Goal: Task Accomplishment & Management: Complete application form

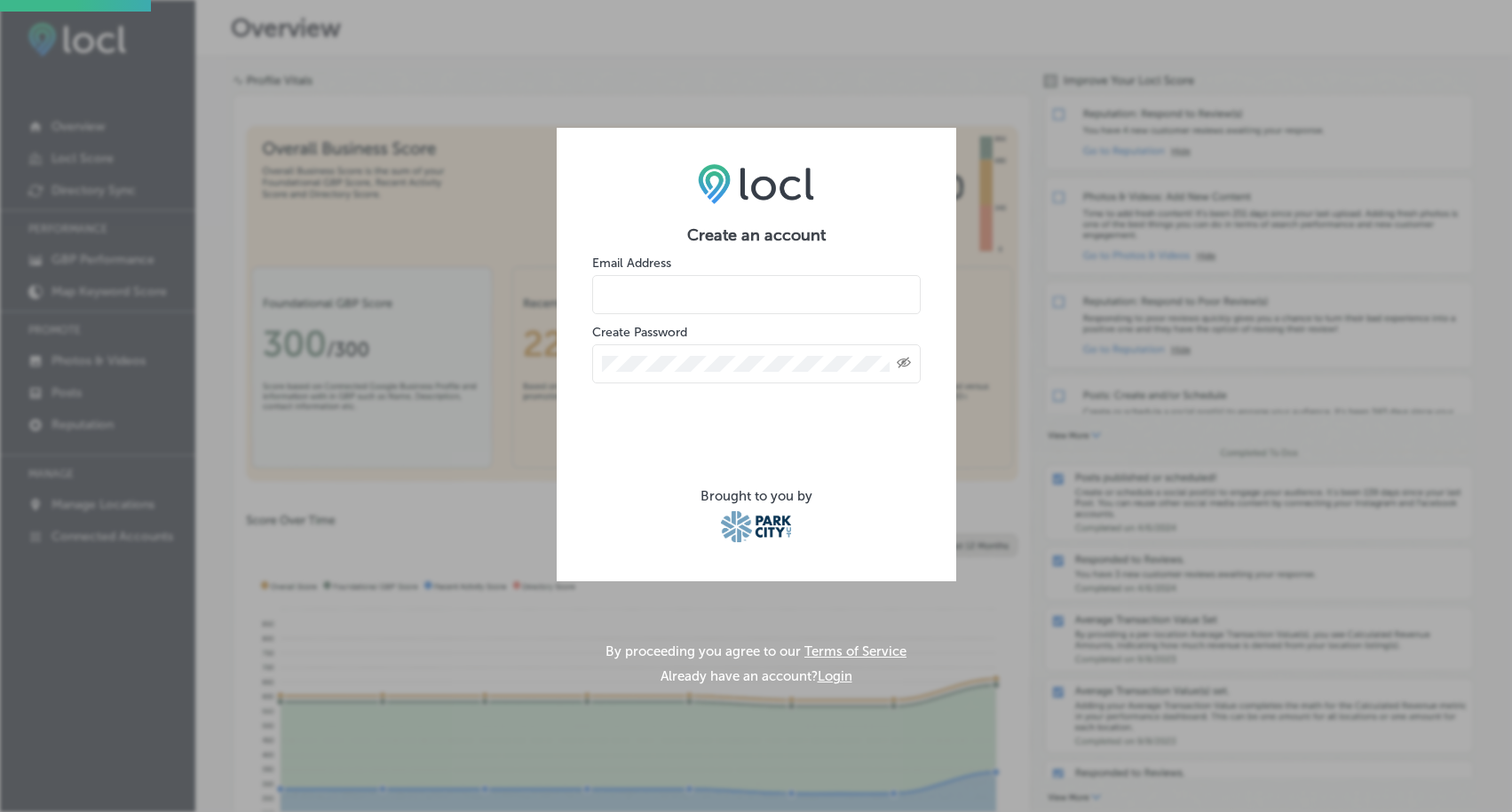
click at [654, 301] on input "email" at bounding box center [756, 294] width 329 height 39
type input "[EMAIL_ADDRESS][DOMAIN_NAME]"
click at [708, 355] on div "Created with Sketch." at bounding box center [756, 363] width 329 height 39
click at [696, 376] on div "Created with Sketch." at bounding box center [756, 363] width 329 height 39
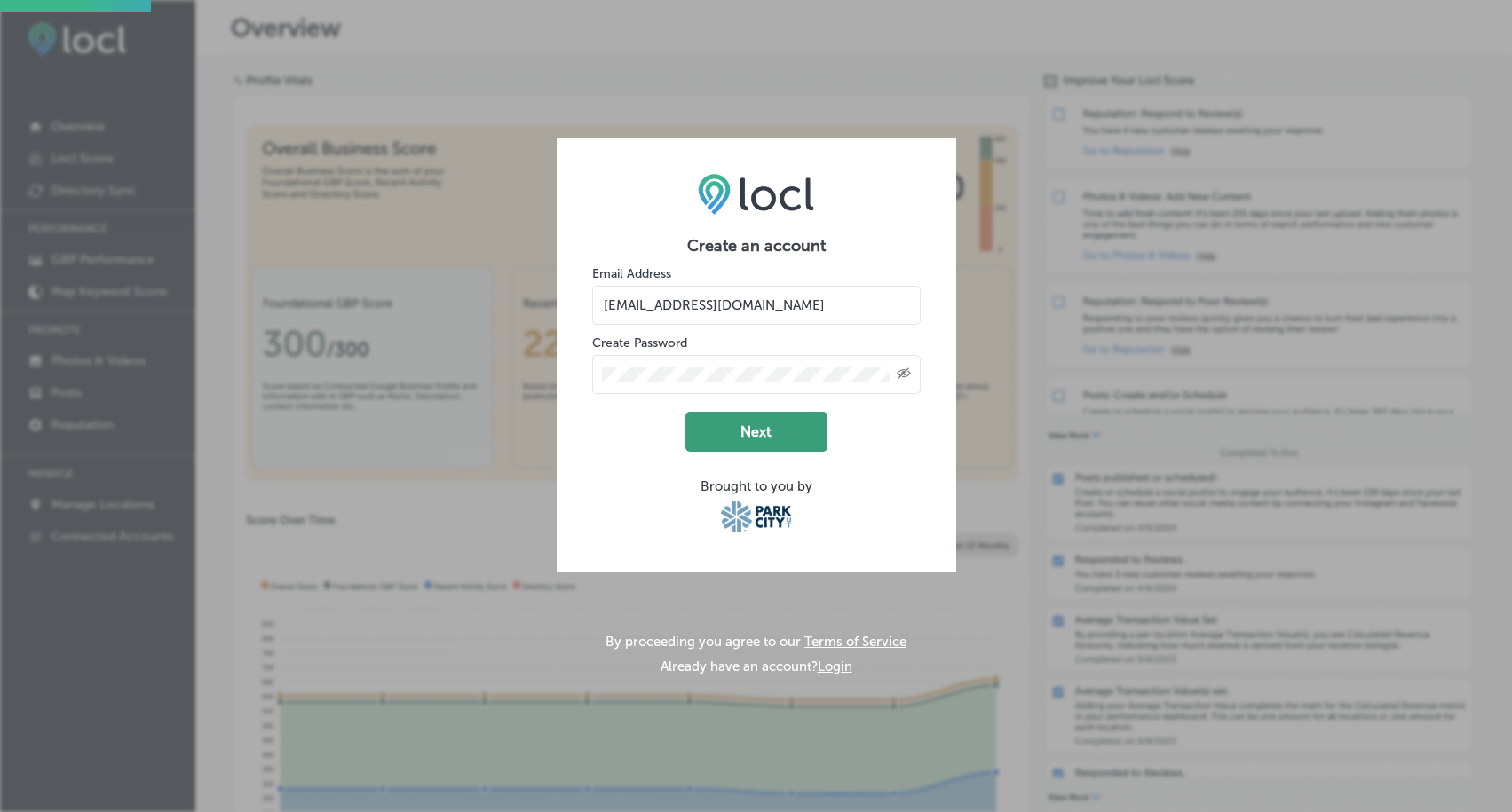
click at [769, 435] on button "Next" at bounding box center [756, 431] width 142 height 40
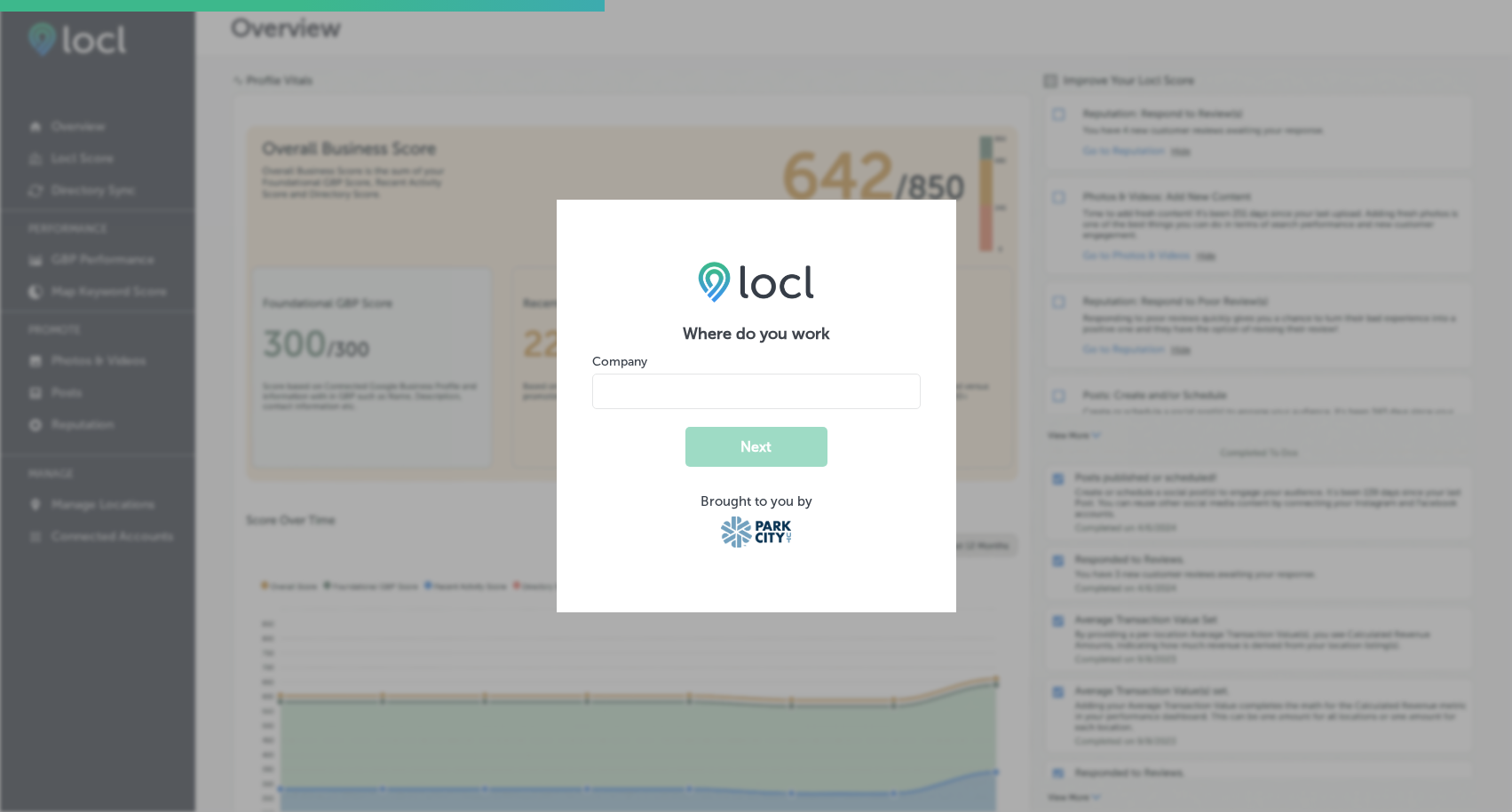
click at [752, 401] on input "name" at bounding box center [756, 392] width 329 height 36
type input "Park City Sport"
click at [771, 454] on button "Next" at bounding box center [756, 446] width 142 height 40
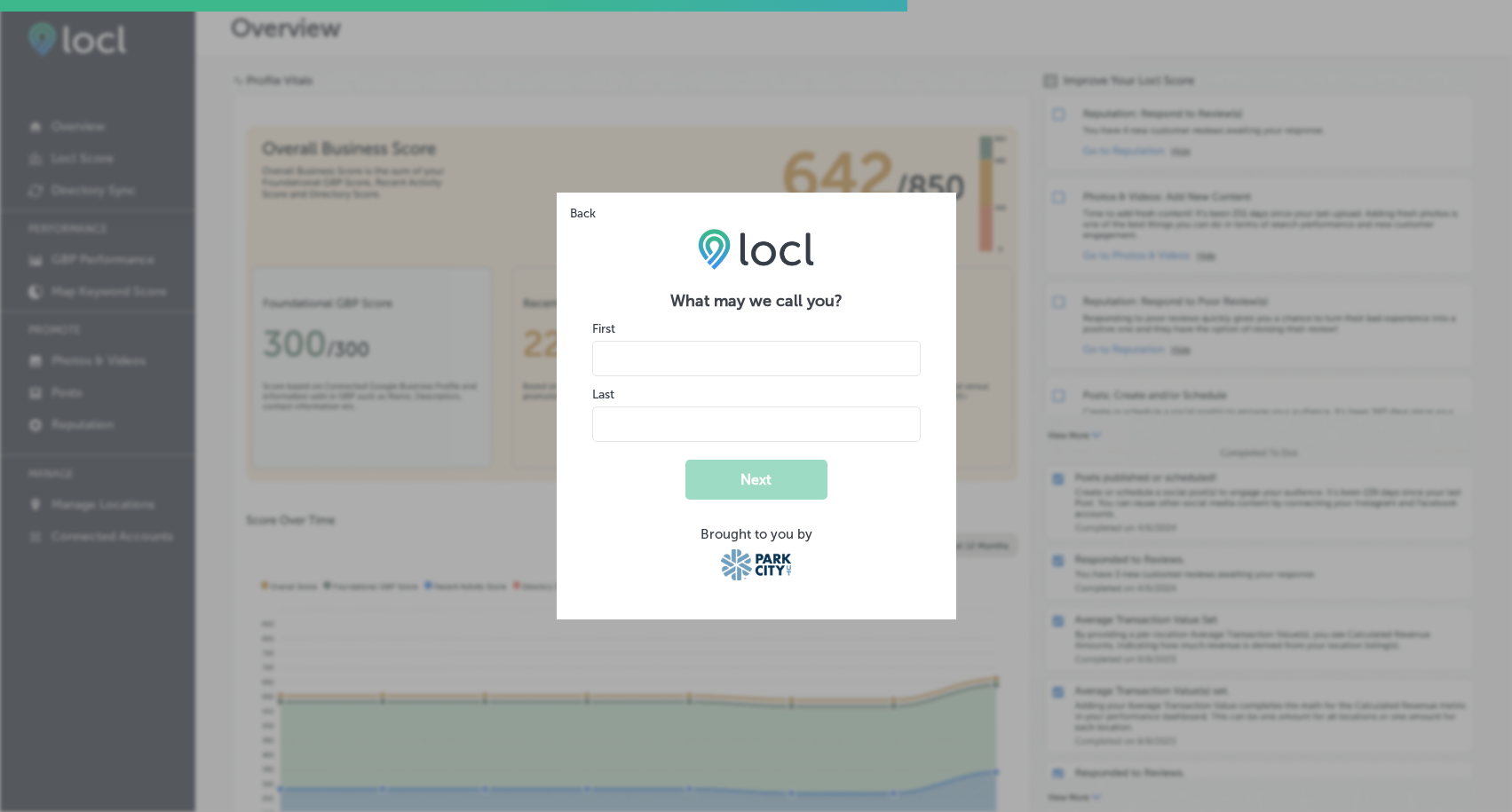
click at [685, 368] on input "name" at bounding box center [756, 358] width 329 height 36
type input "[PERSON_NAME]"
click at [637, 458] on form "What may we call you? First Last Next Brought to you by" at bounding box center [756, 437] width 329 height 293
click at [729, 465] on button "Next" at bounding box center [756, 480] width 142 height 40
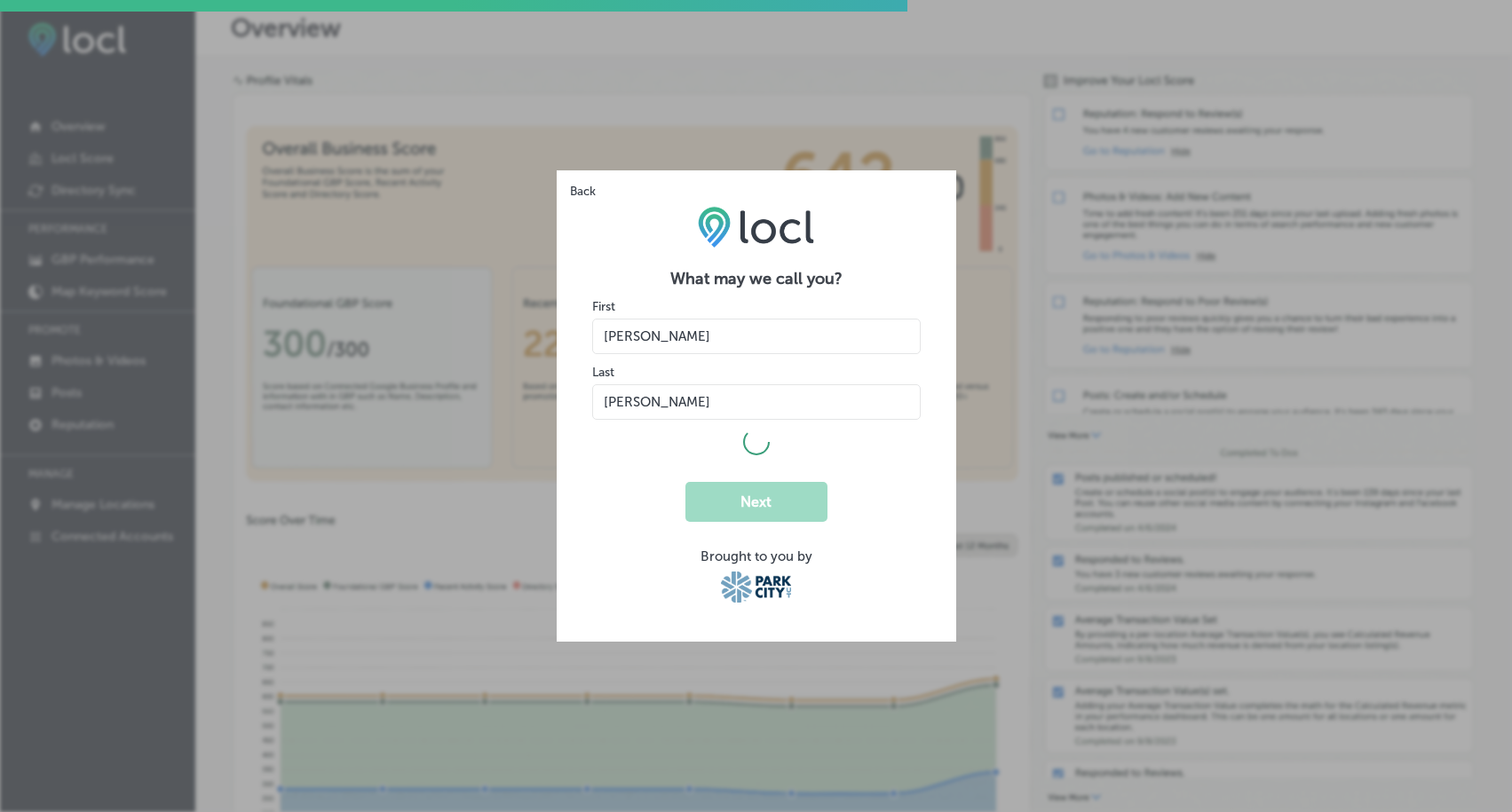
select select "US"
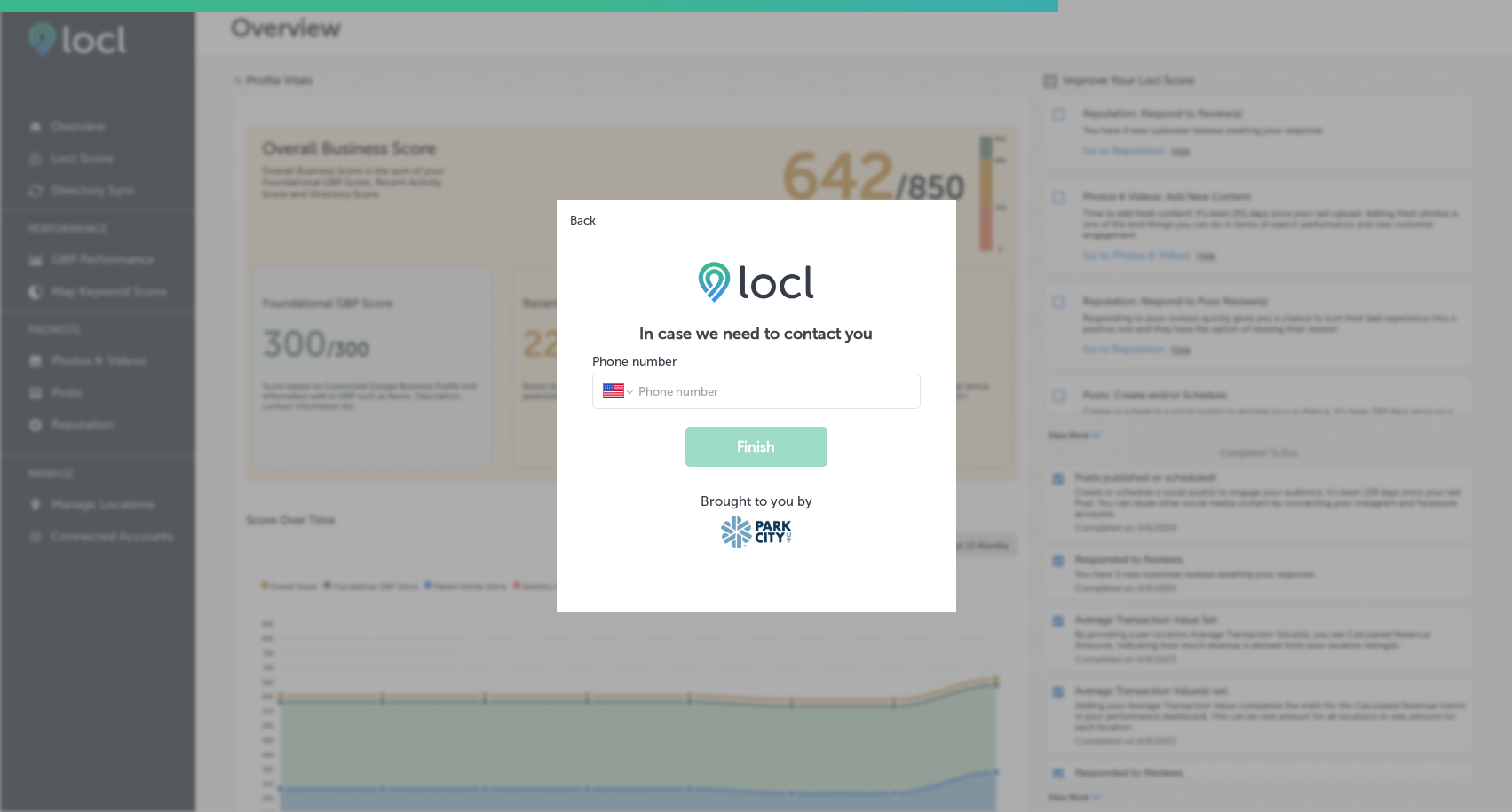
click at [711, 394] on input "tel" at bounding box center [772, 391] width 272 height 16
type input "[PHONE_NUMBER]"
click at [773, 458] on button "Finish" at bounding box center [756, 446] width 142 height 40
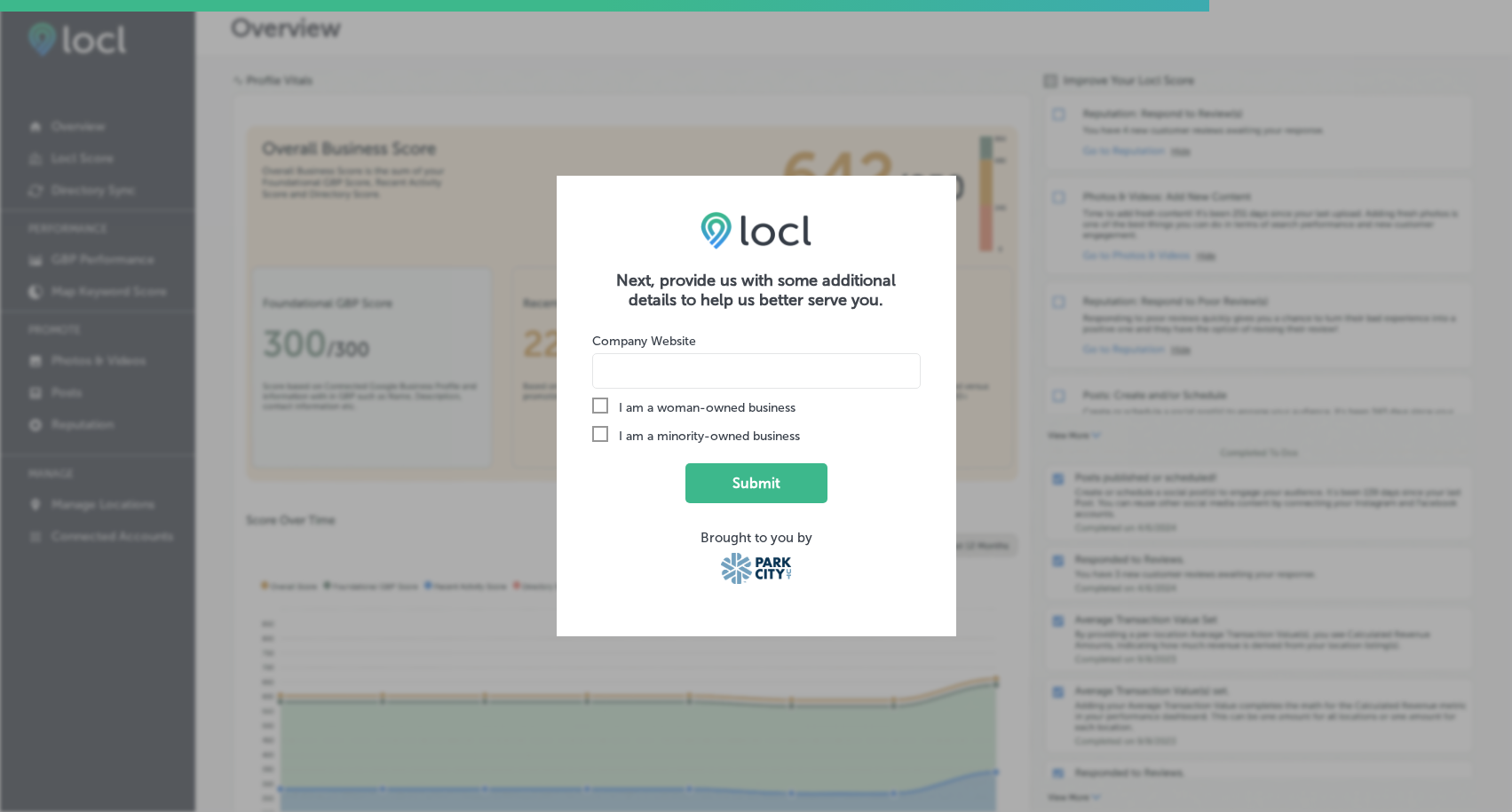
click at [658, 368] on input at bounding box center [756, 371] width 329 height 36
type input "[DOMAIN_NAME]"
click at [728, 478] on button "Submit" at bounding box center [756, 483] width 142 height 40
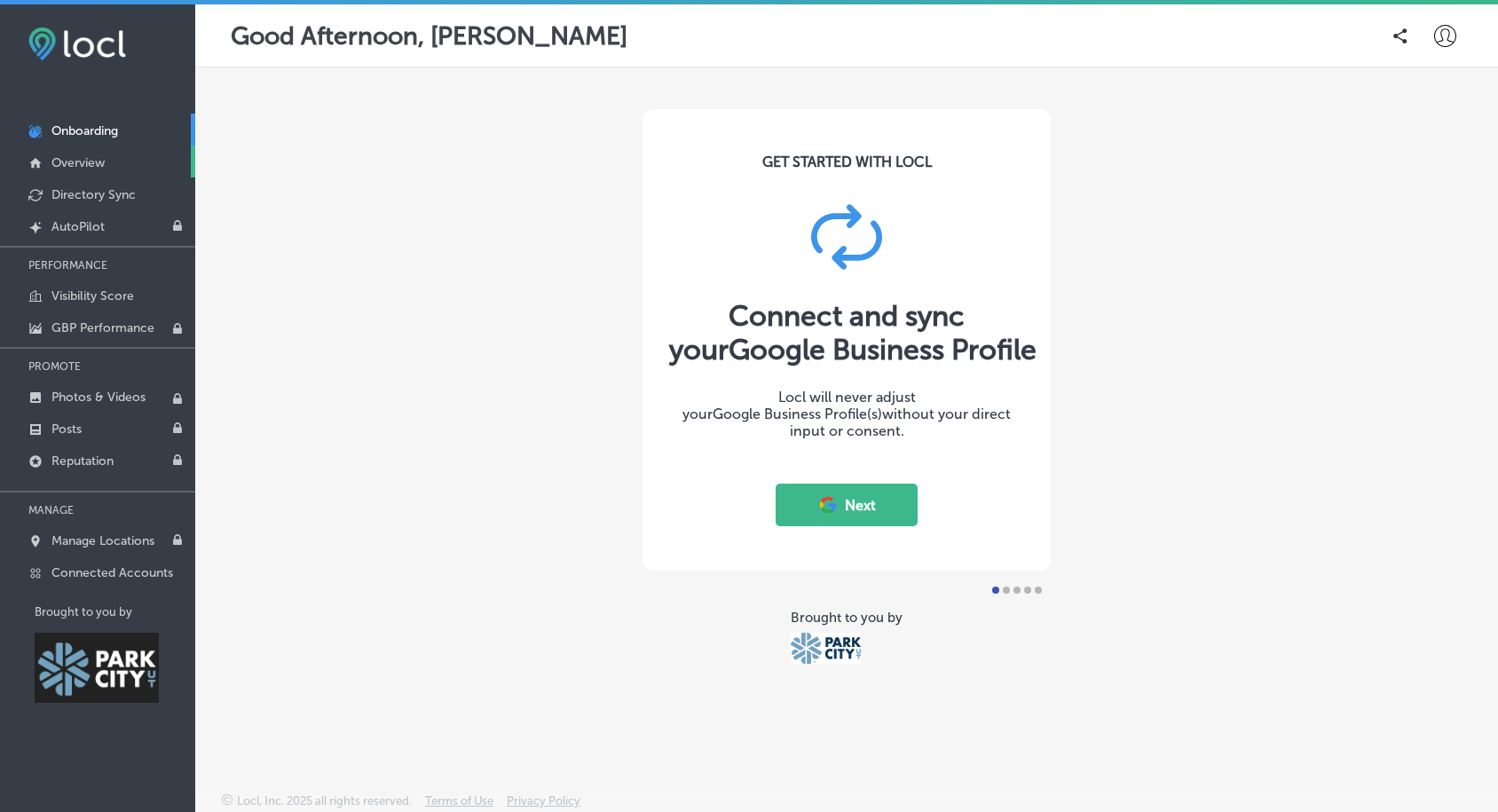
click at [79, 163] on p "Overview" at bounding box center [78, 162] width 53 height 15
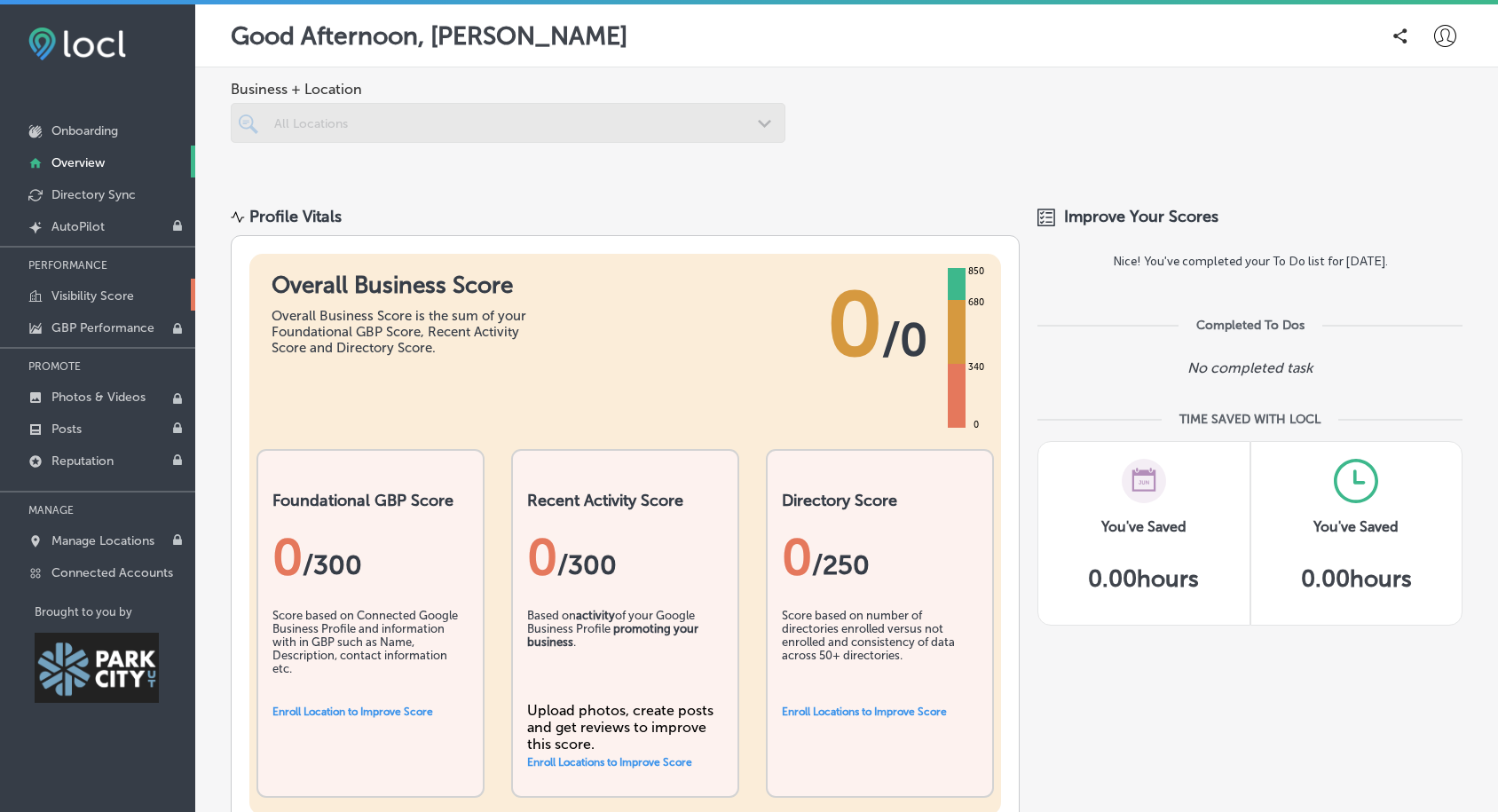
click at [89, 297] on p "Visibility Score" at bounding box center [92, 296] width 82 height 15
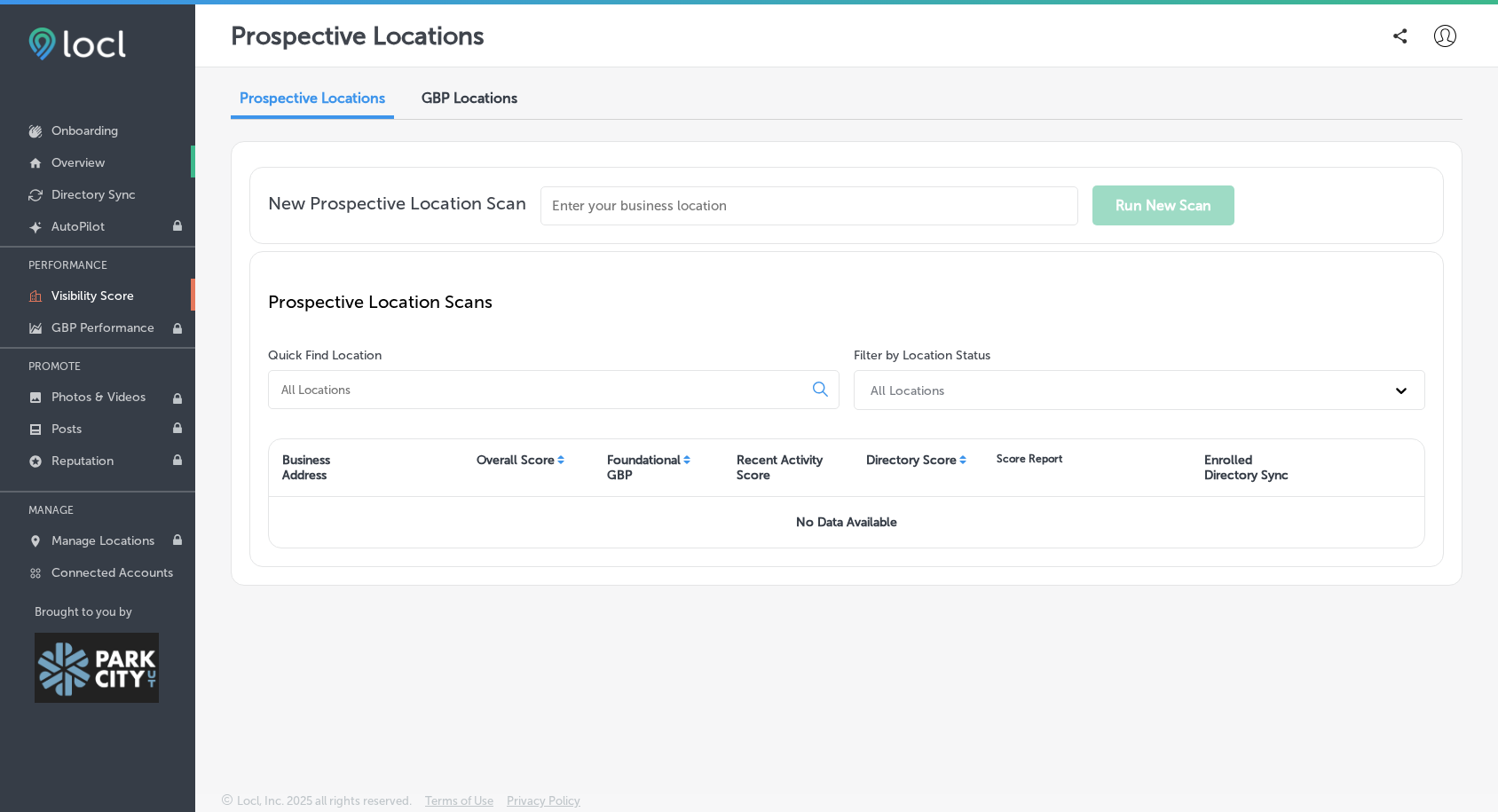
click at [83, 161] on p "Overview" at bounding box center [78, 162] width 53 height 15
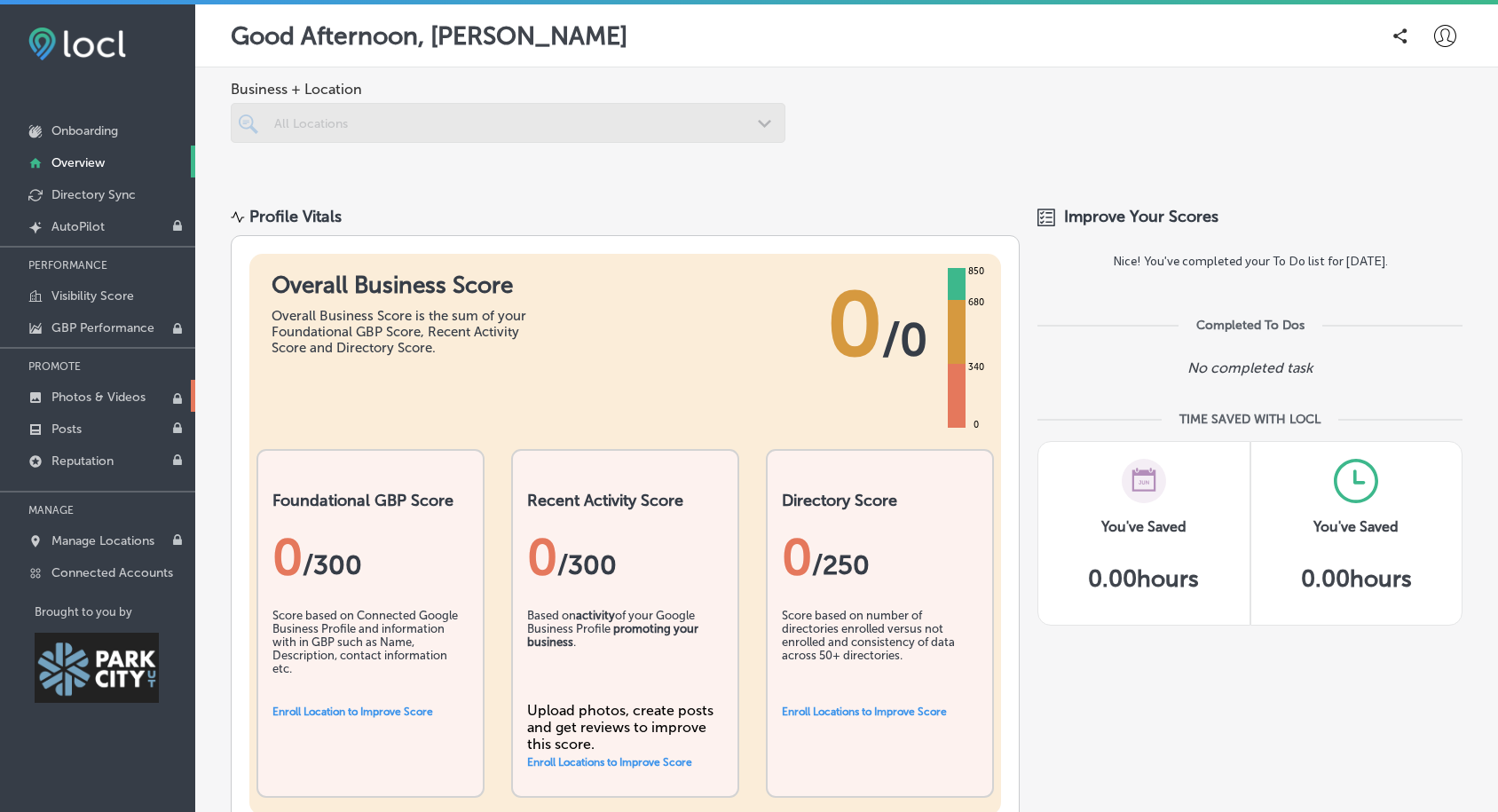
click at [87, 390] on p "Photos & Videos" at bounding box center [98, 397] width 94 height 15
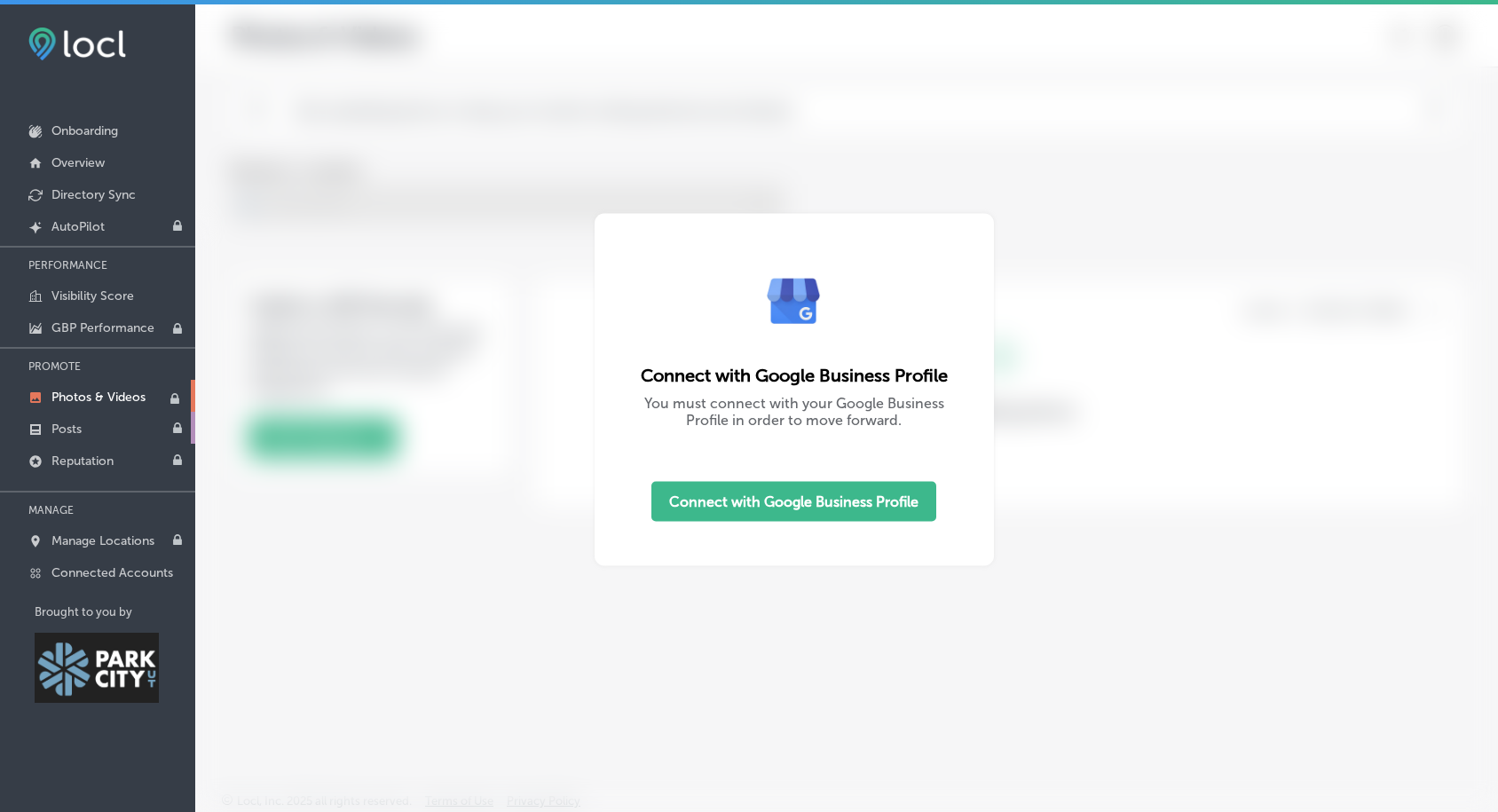
click at [73, 430] on p "Posts" at bounding box center [66, 428] width 30 height 15
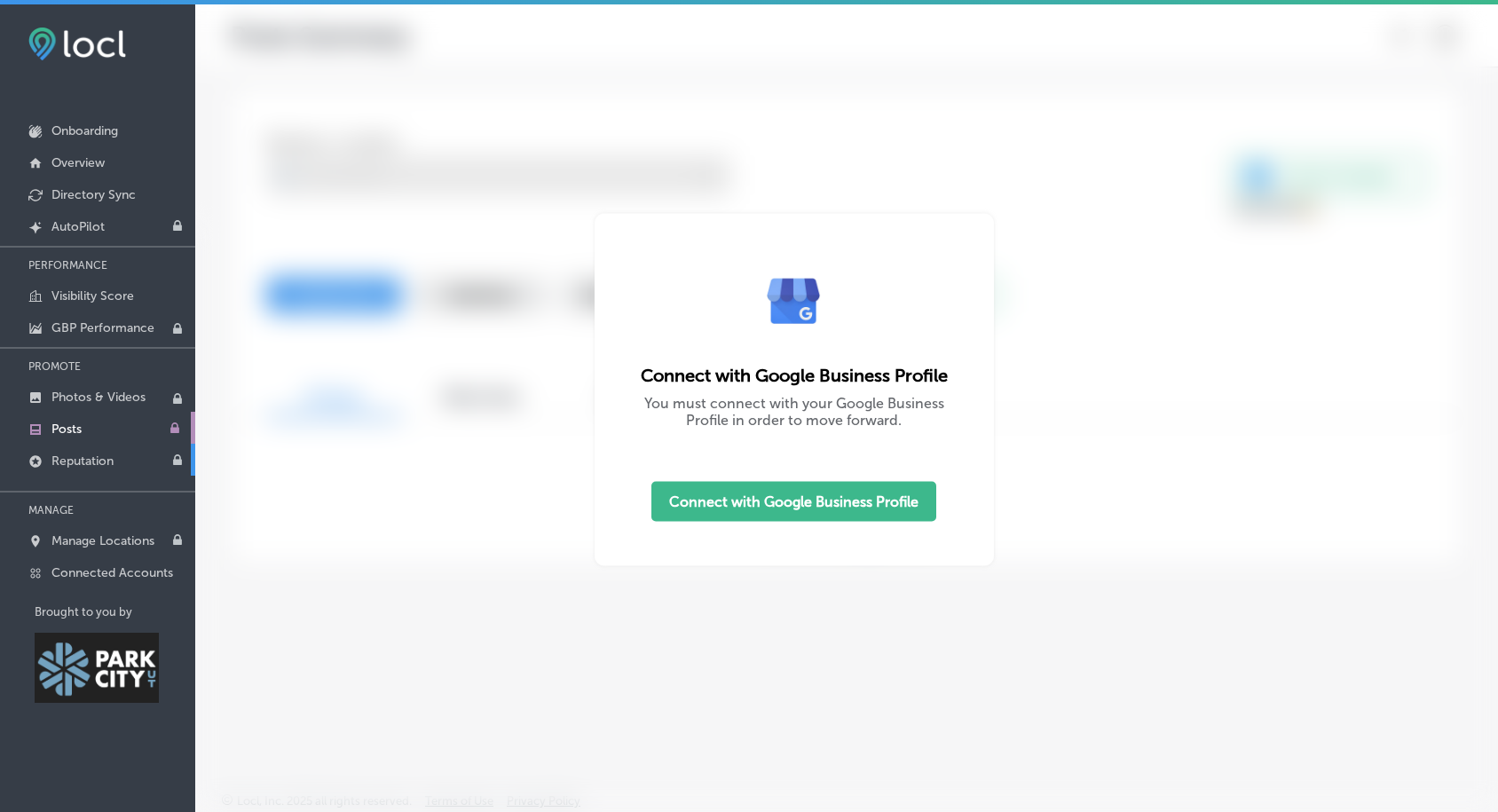
click at [82, 464] on p "Reputation" at bounding box center [82, 460] width 62 height 15
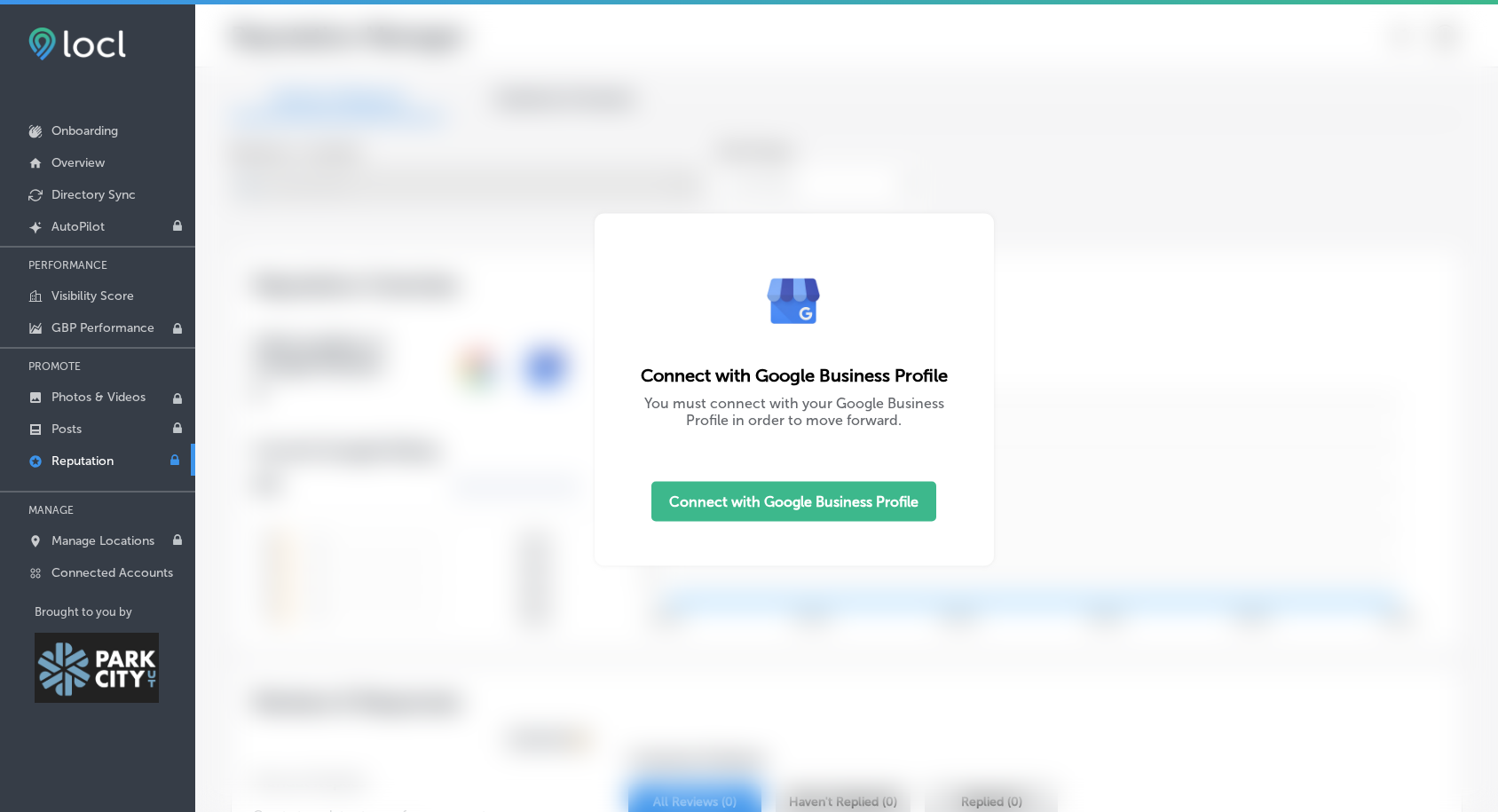
type textarea "x"
click at [79, 538] on p "Manage Locations" at bounding box center [103, 540] width 103 height 15
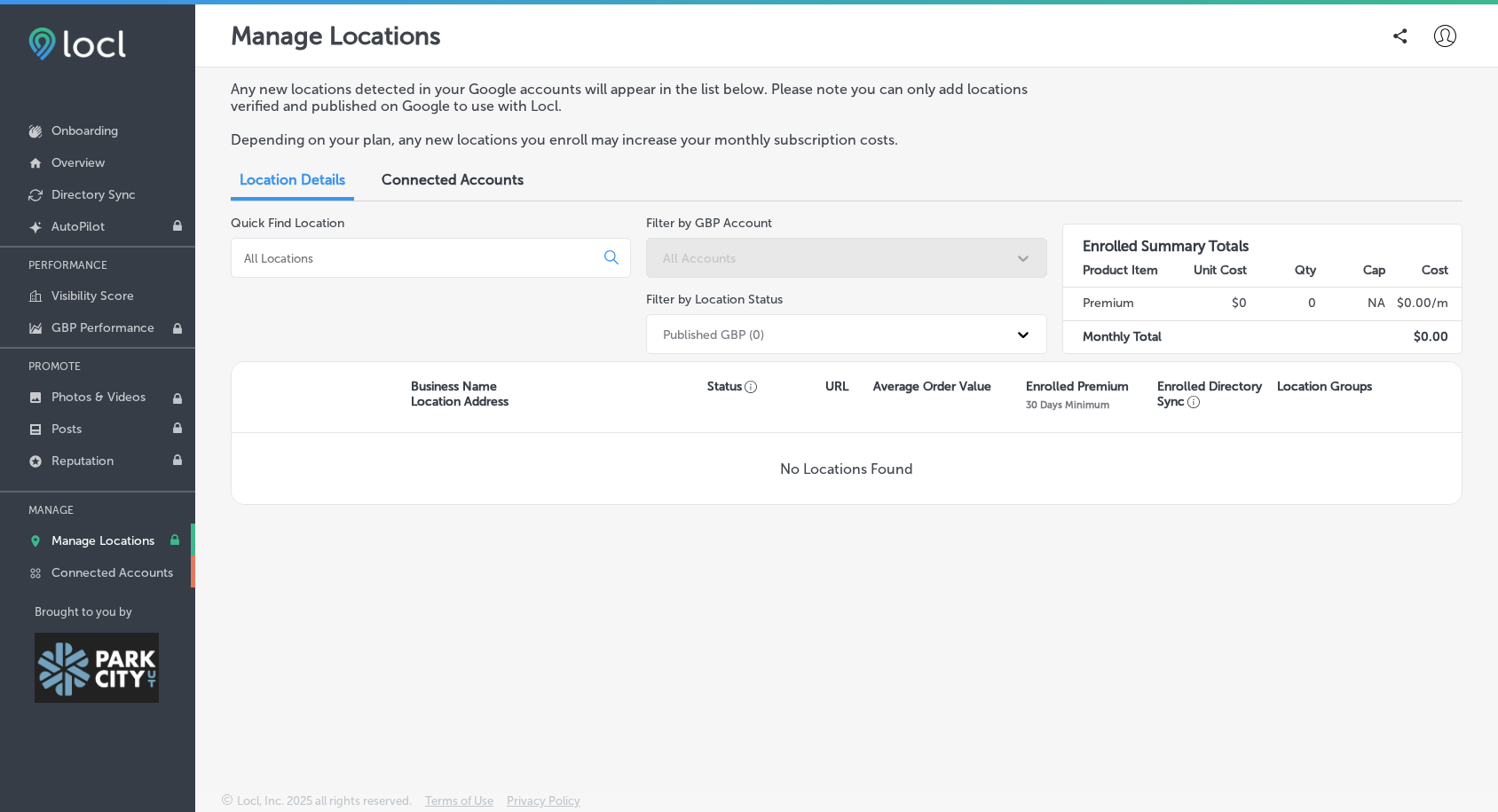
click at [79, 566] on p "Connected Accounts" at bounding box center [112, 572] width 122 height 15
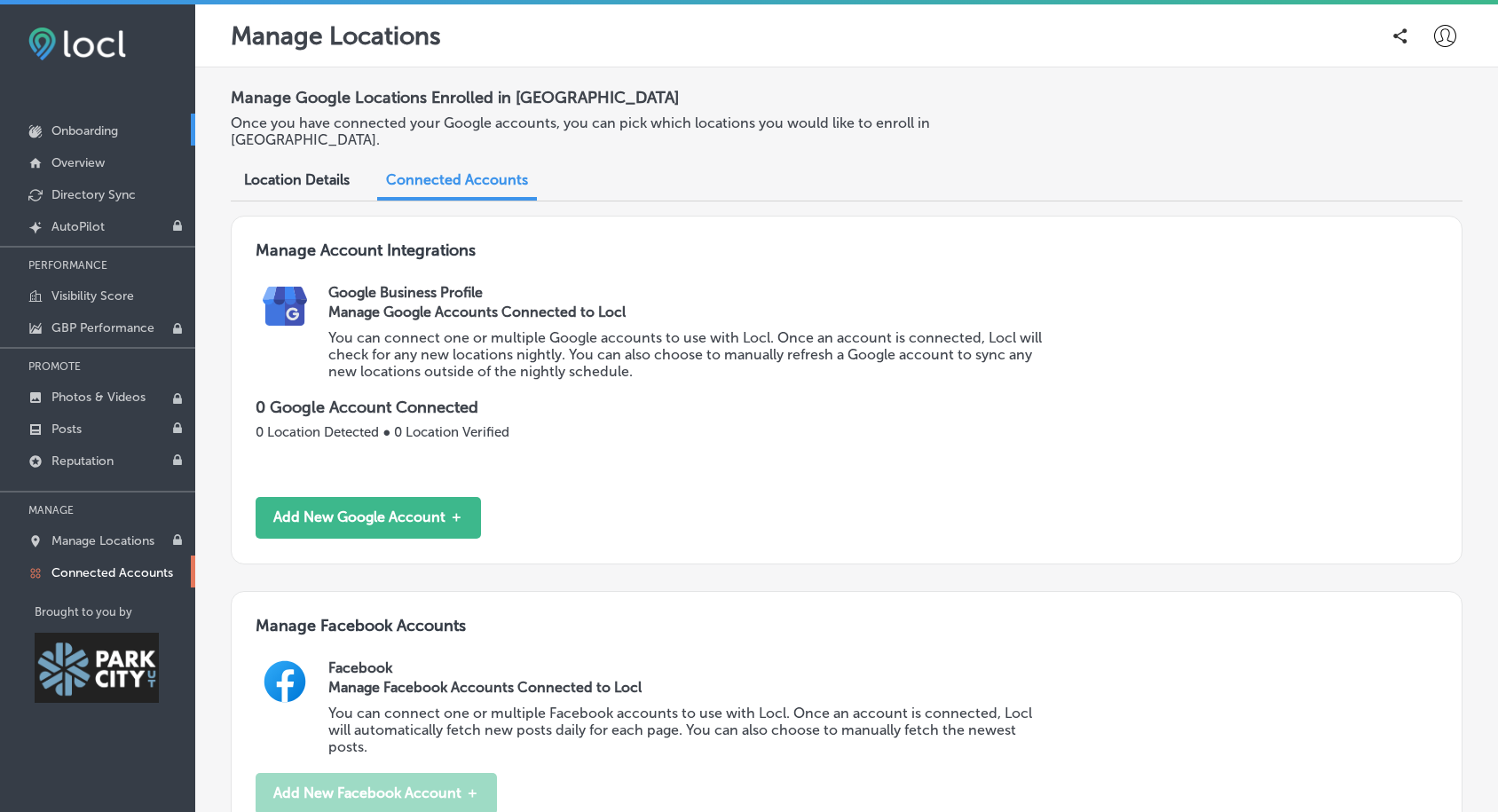
click at [94, 129] on p "Onboarding" at bounding box center [84, 131] width 66 height 15
